Goal: Information Seeking & Learning: Learn about a topic

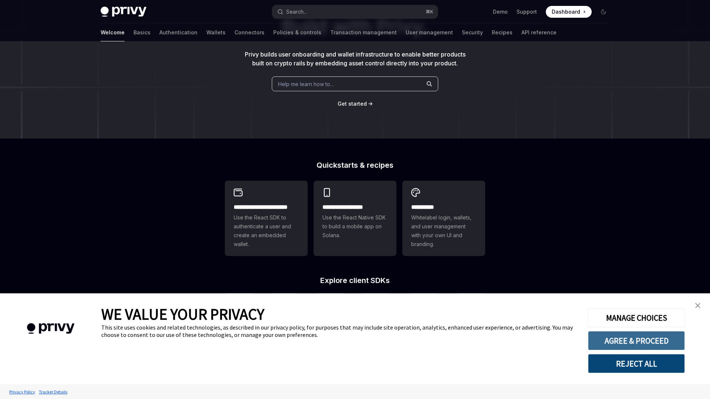
click at [643, 341] on button "AGREE & PROCEED" at bounding box center [636, 340] width 97 height 19
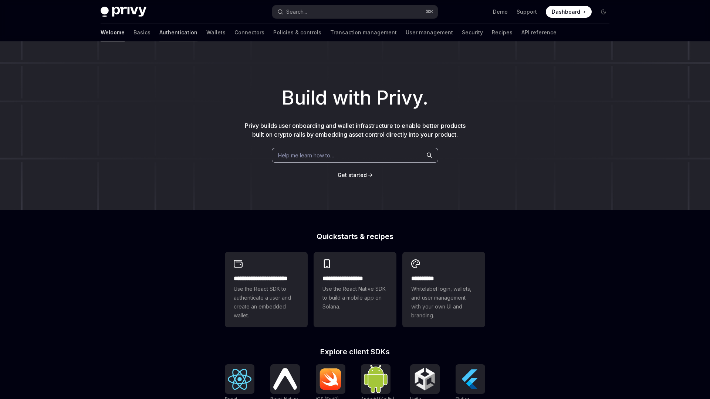
click at [159, 35] on link "Authentication" at bounding box center [178, 33] width 38 height 18
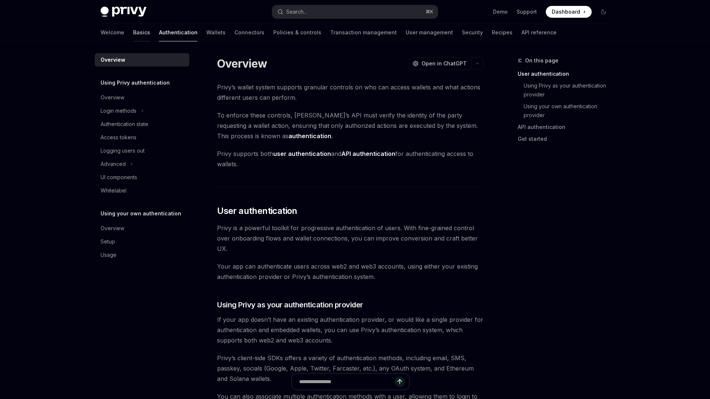
click at [133, 34] on link "Basics" at bounding box center [141, 33] width 17 height 18
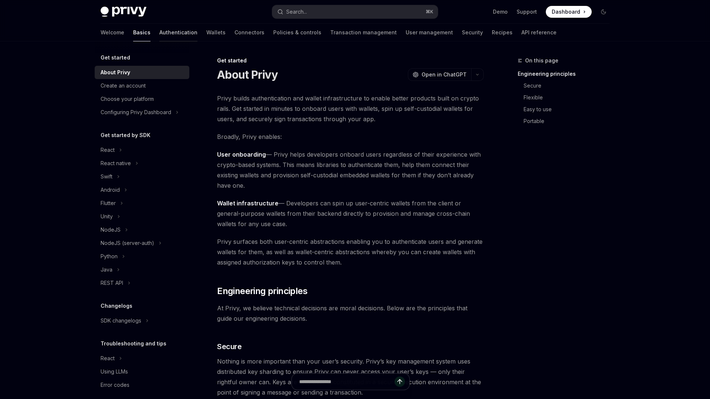
click at [159, 31] on link "Authentication" at bounding box center [178, 33] width 38 height 18
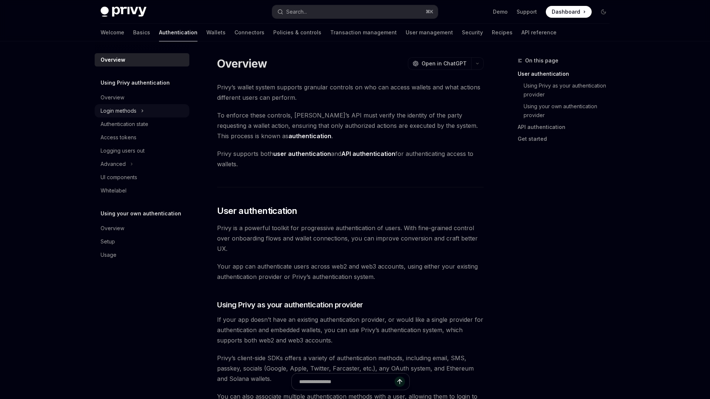
click at [138, 108] on div "Login methods" at bounding box center [142, 110] width 95 height 13
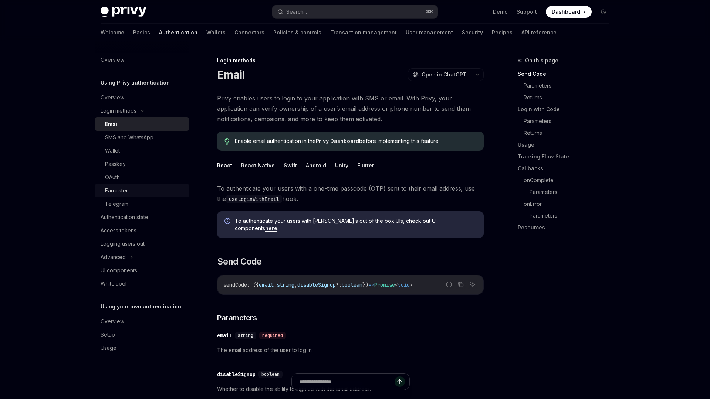
click at [149, 189] on div "Farcaster" at bounding box center [145, 190] width 80 height 9
type textarea "*"
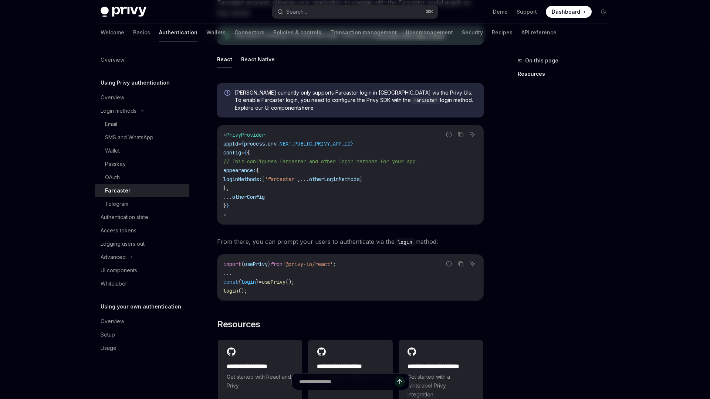
scroll to position [11, 0]
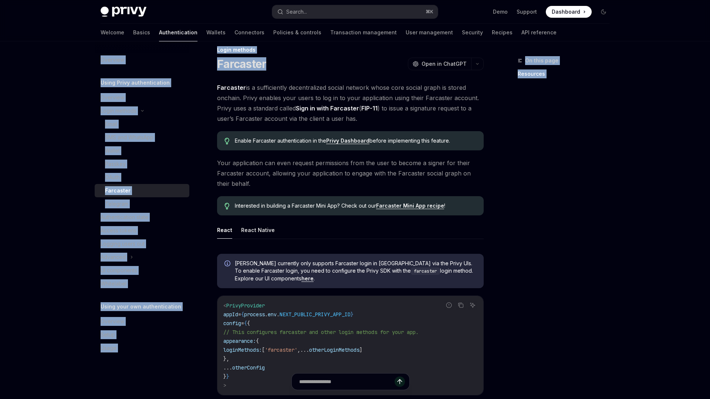
drag, startPoint x: 274, startPoint y: 59, endPoint x: 181, endPoint y: 51, distance: 93.5
click at [180, 51] on div "Overview Using Privy authentication Overview Login methods Email SMS and WhatsA…" at bounding box center [355, 366] width 544 height 670
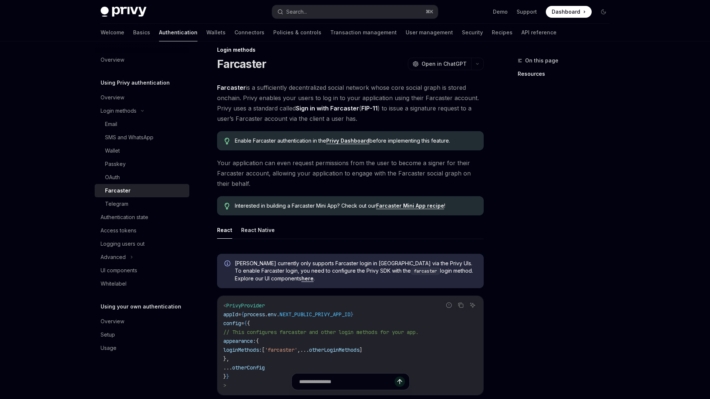
click at [258, 71] on div "Login methods Farcaster OpenAI Open in ChatGPT OpenAI Open in ChatGPT Farcaster…" at bounding box center [281, 372] width 408 height 655
